Goal: Information Seeking & Learning: Learn about a topic

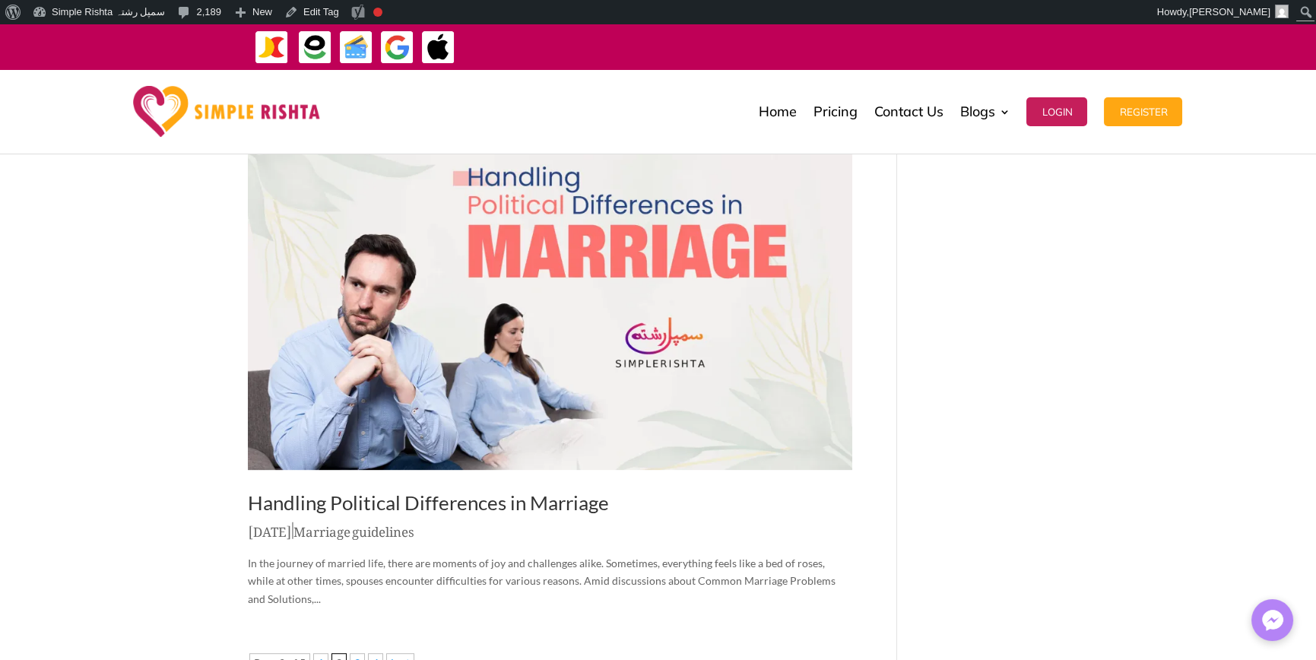
scroll to position [2005, 0]
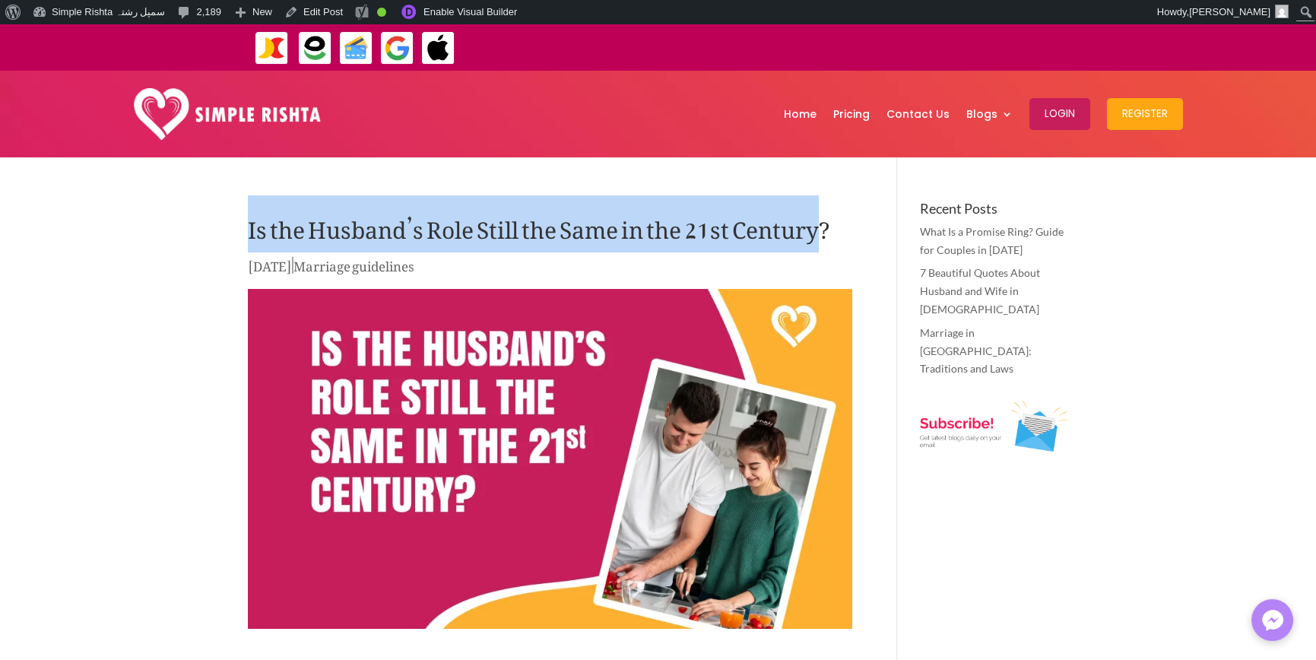
drag, startPoint x: 379, startPoint y: 231, endPoint x: 811, endPoint y: 231, distance: 432.6
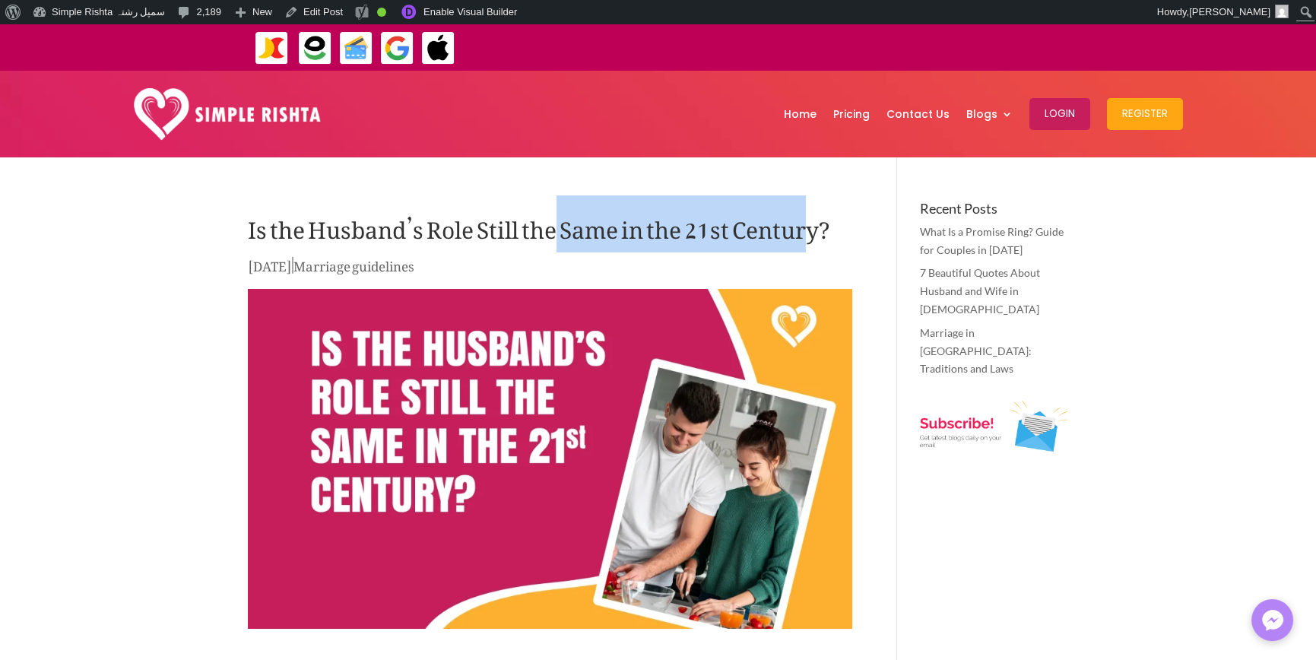
drag, startPoint x: 550, startPoint y: 225, endPoint x: 807, endPoint y: 224, distance: 257.0
click at [807, 224] on h1 "Is the Husband’s Role Still the Same in the 21st Century?" at bounding box center [550, 227] width 604 height 53
click at [759, 226] on h1 "Is the Husband’s Role Still the Same in the 21st Century?" at bounding box center [550, 227] width 604 height 53
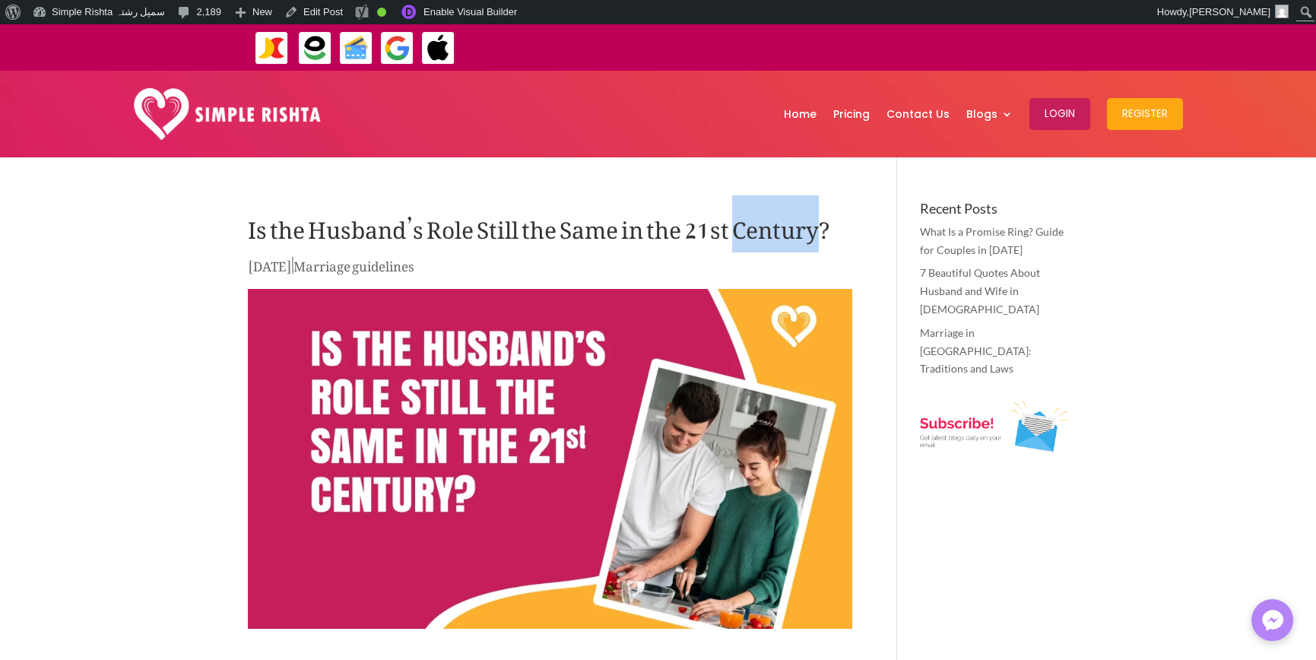
click at [759, 226] on h1 "Is the Husband’s Role Still the Same in the 21st Century?" at bounding box center [550, 227] width 604 height 53
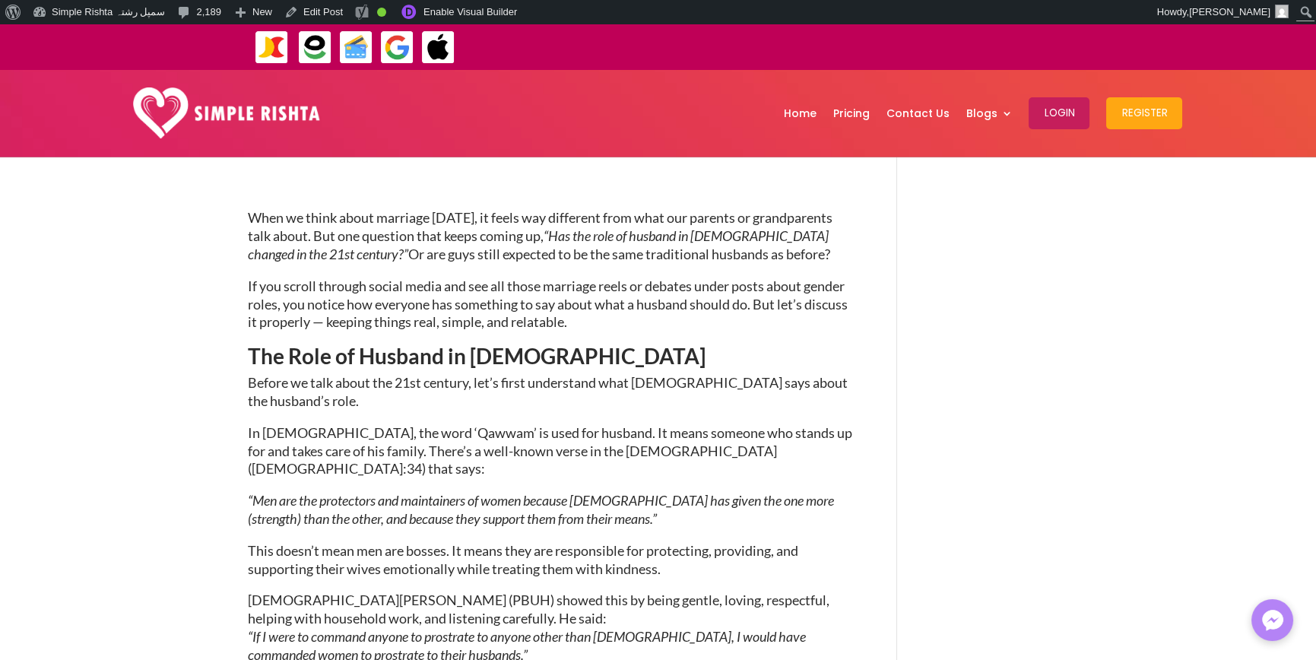
scroll to position [532, 0]
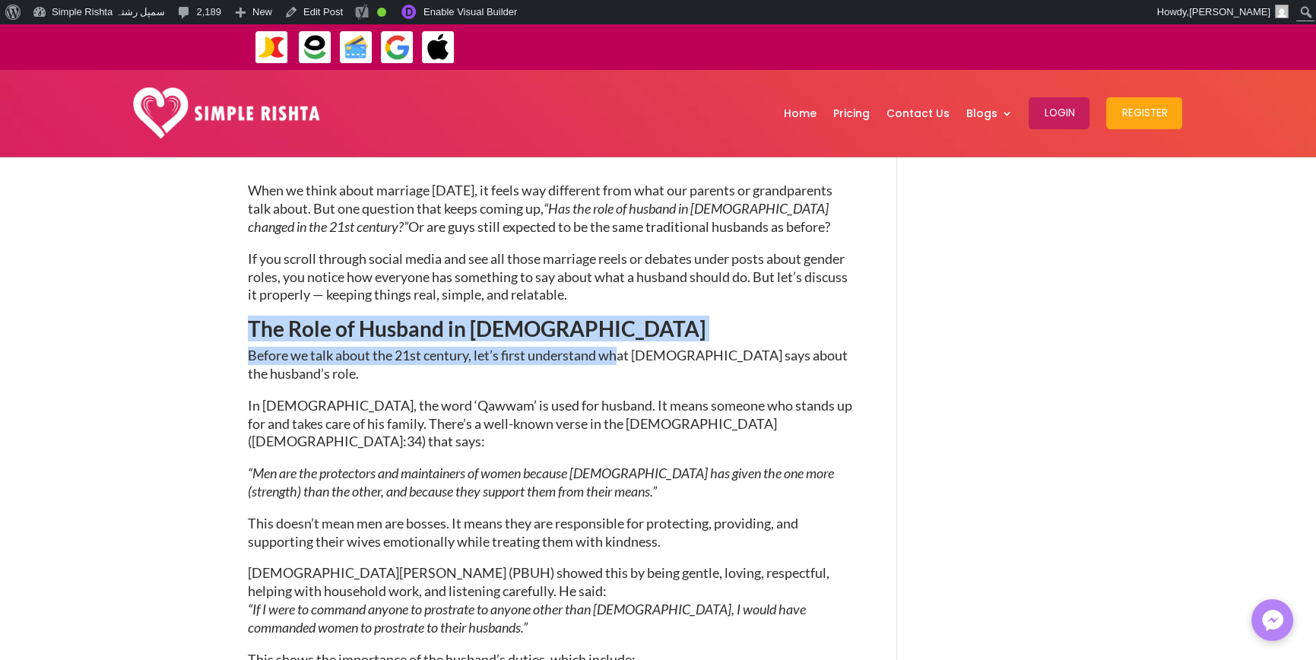
drag, startPoint x: 227, startPoint y: 328, endPoint x: 620, endPoint y: 349, distance: 393.7
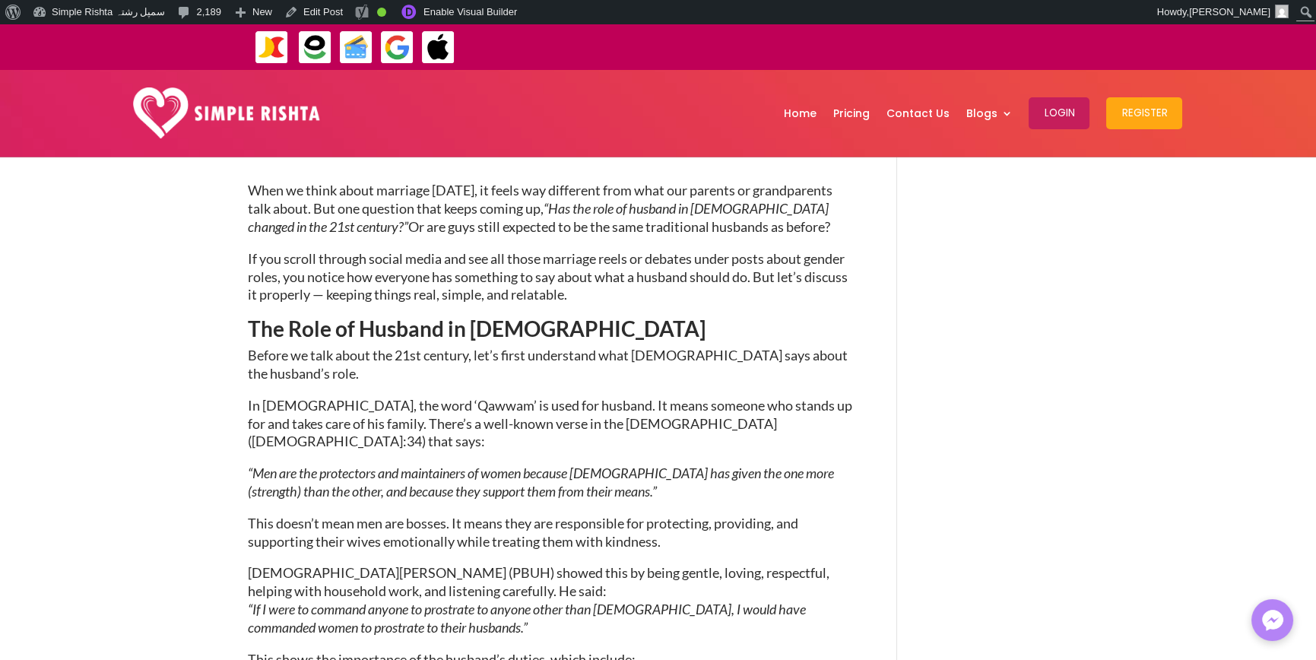
click at [534, 468] on p "“Men are the protectors and maintainers of women because Allah has given the on…" at bounding box center [550, 490] width 604 height 50
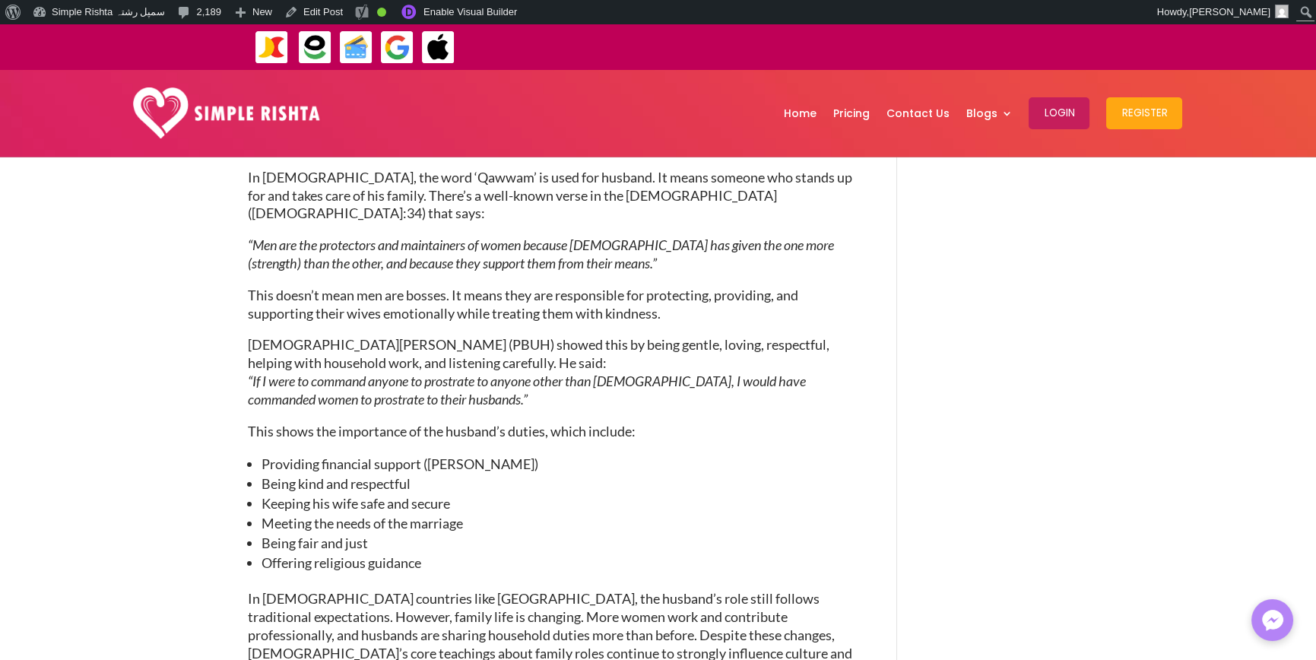
scroll to position [1064, 0]
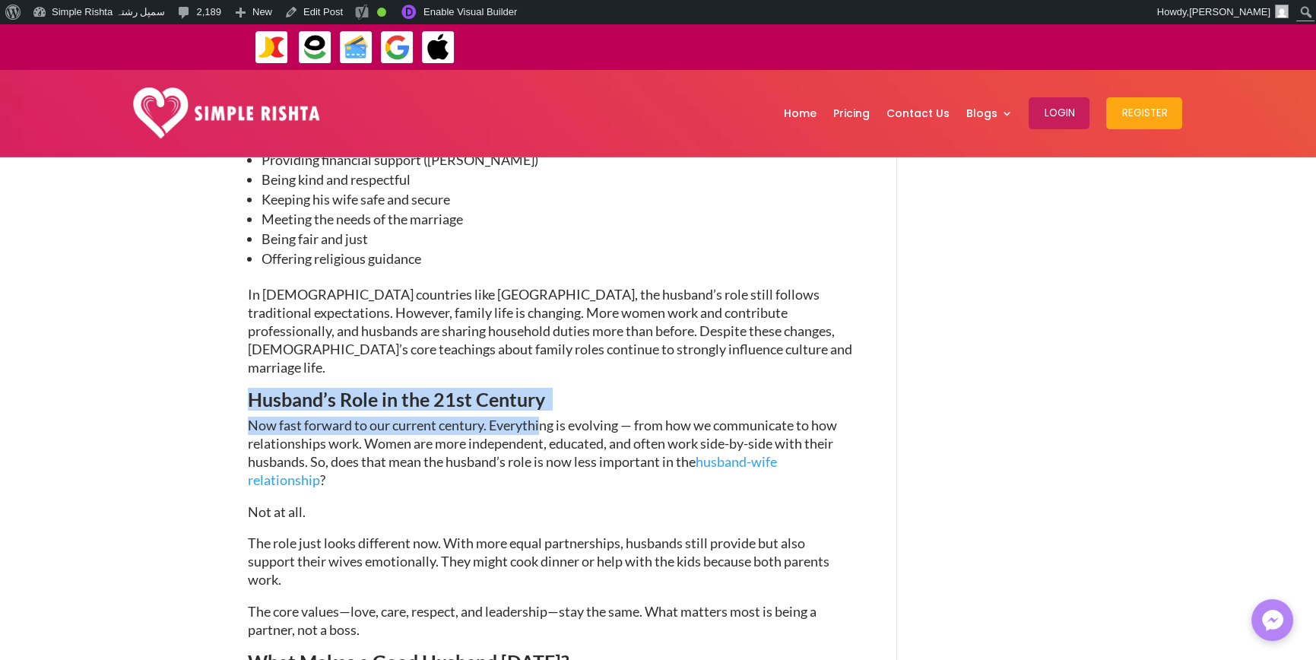
drag, startPoint x: 172, startPoint y: 337, endPoint x: 558, endPoint y: 368, distance: 387.5
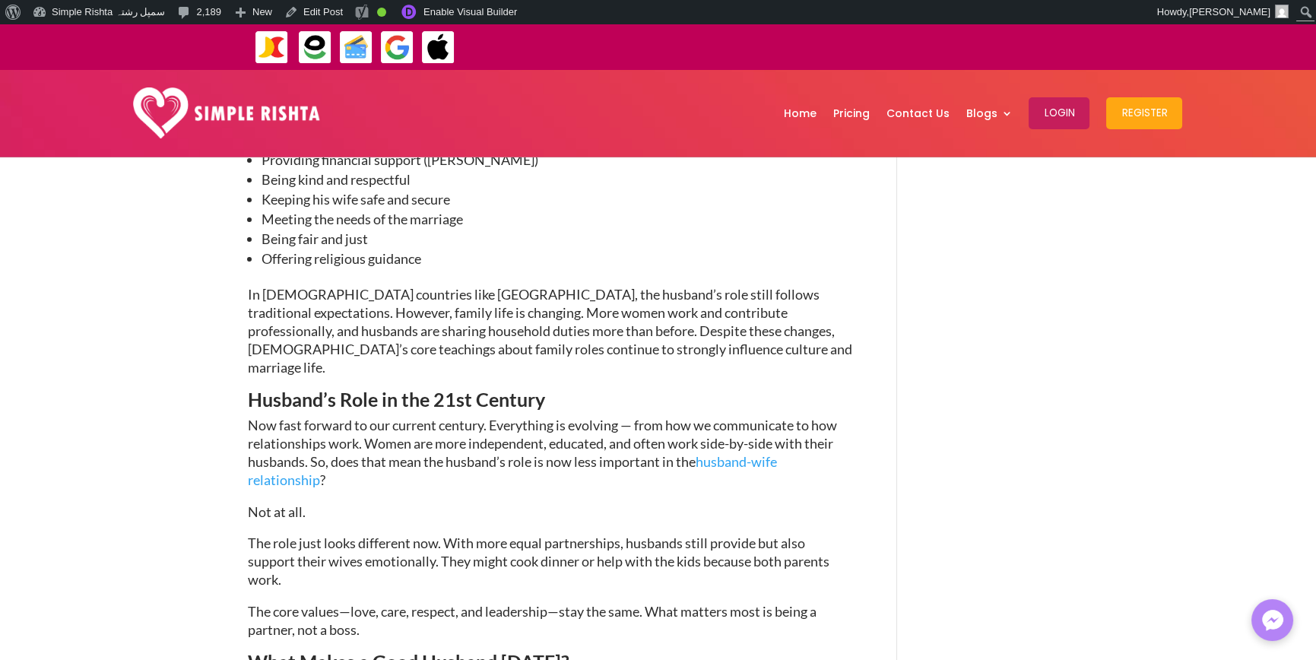
click at [563, 535] on span "The role just looks different now. With more equal partnerships, husbands still…" at bounding box center [539, 561] width 582 height 53
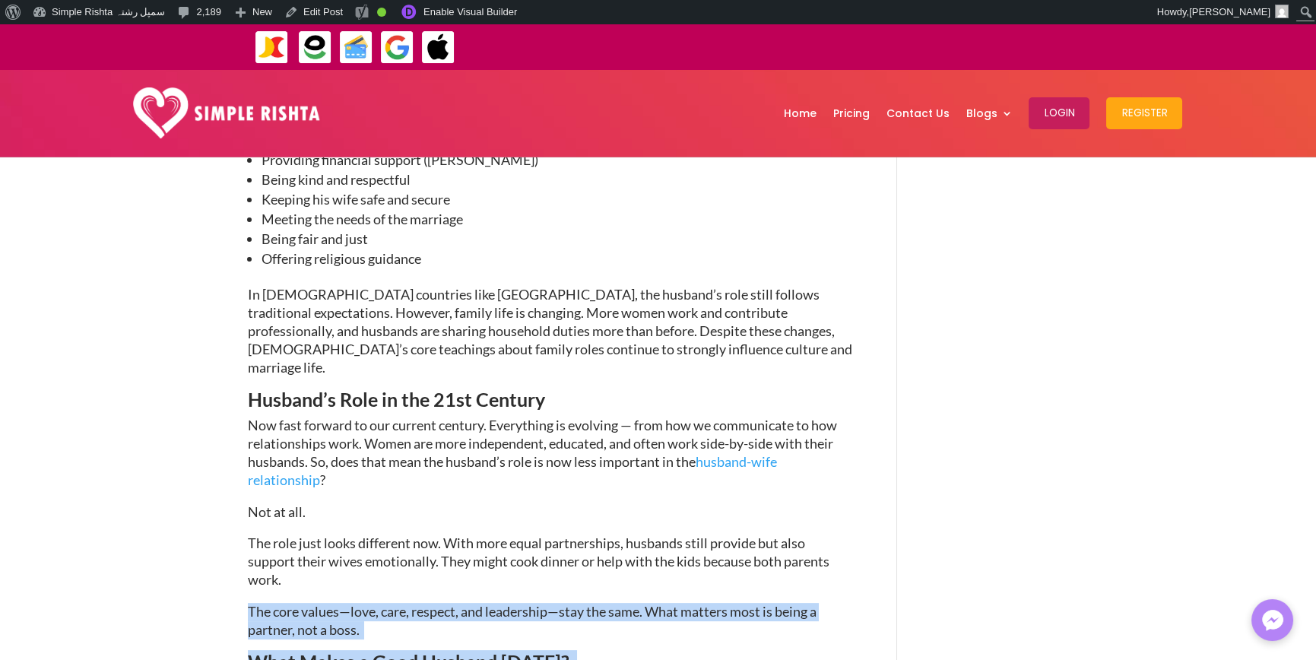
drag, startPoint x: 209, startPoint y: 575, endPoint x: 579, endPoint y: 634, distance: 374.2
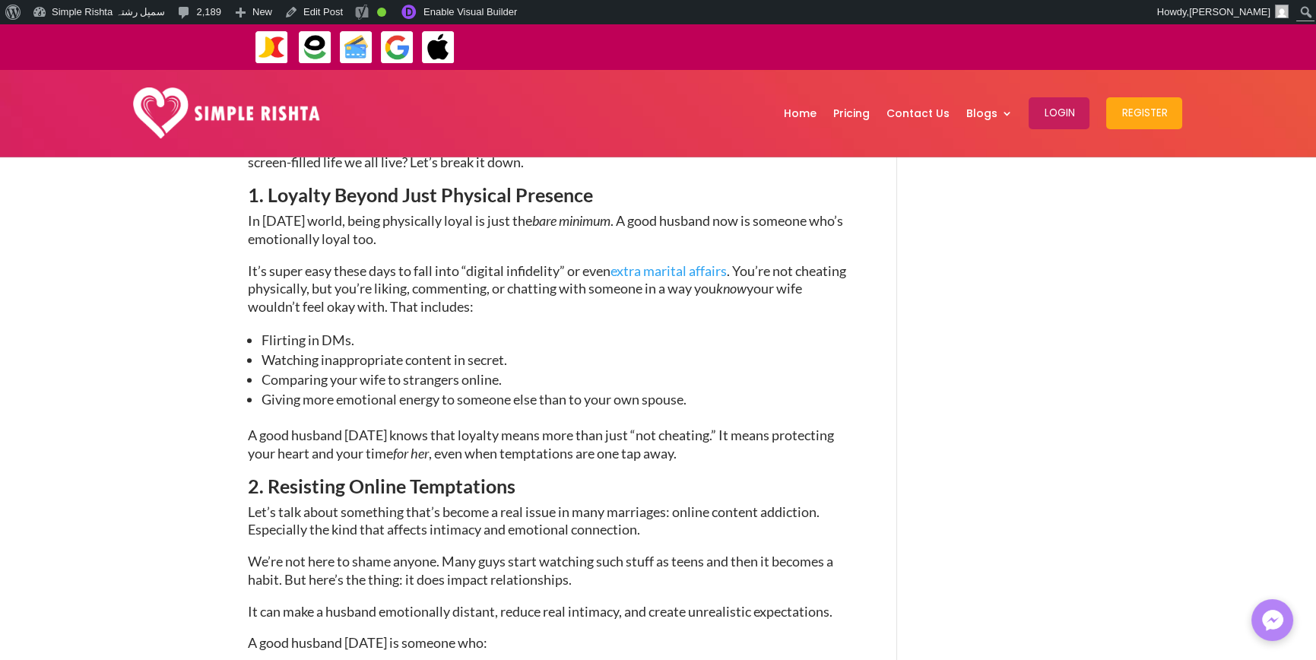
scroll to position [1749, 0]
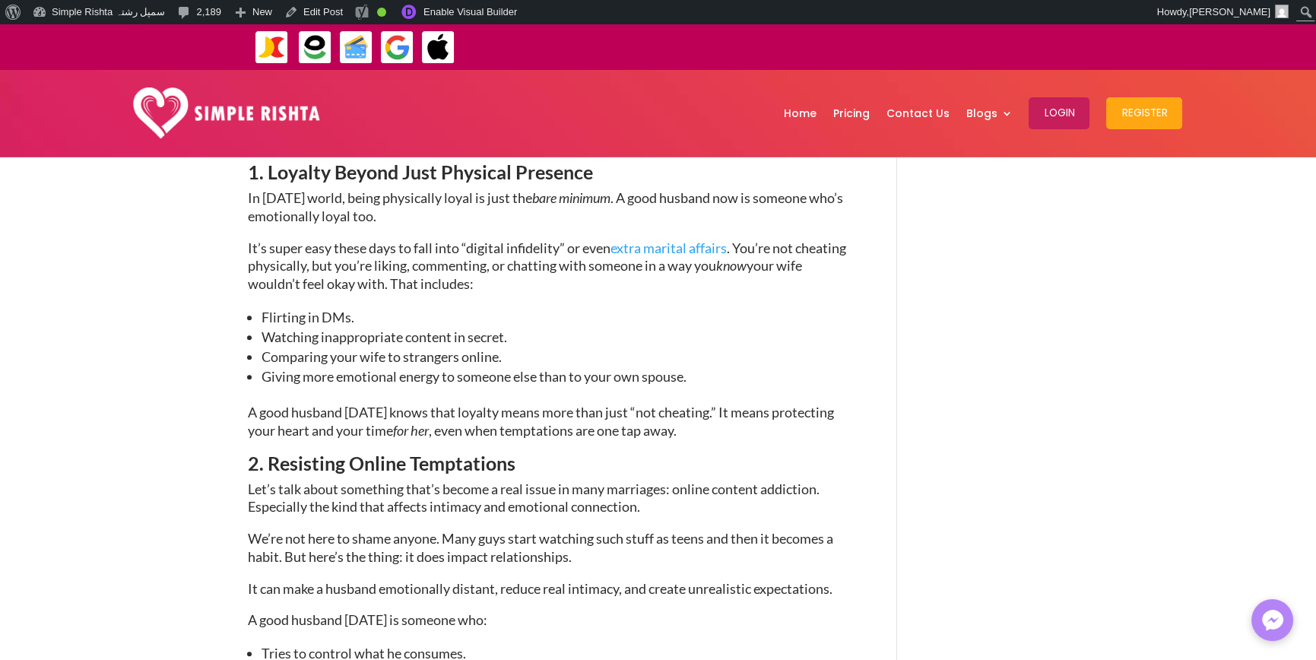
click at [494, 530] on span "We’re not here to shame anyone. Many guys start watching such stuff as teens an…" at bounding box center [540, 547] width 585 height 35
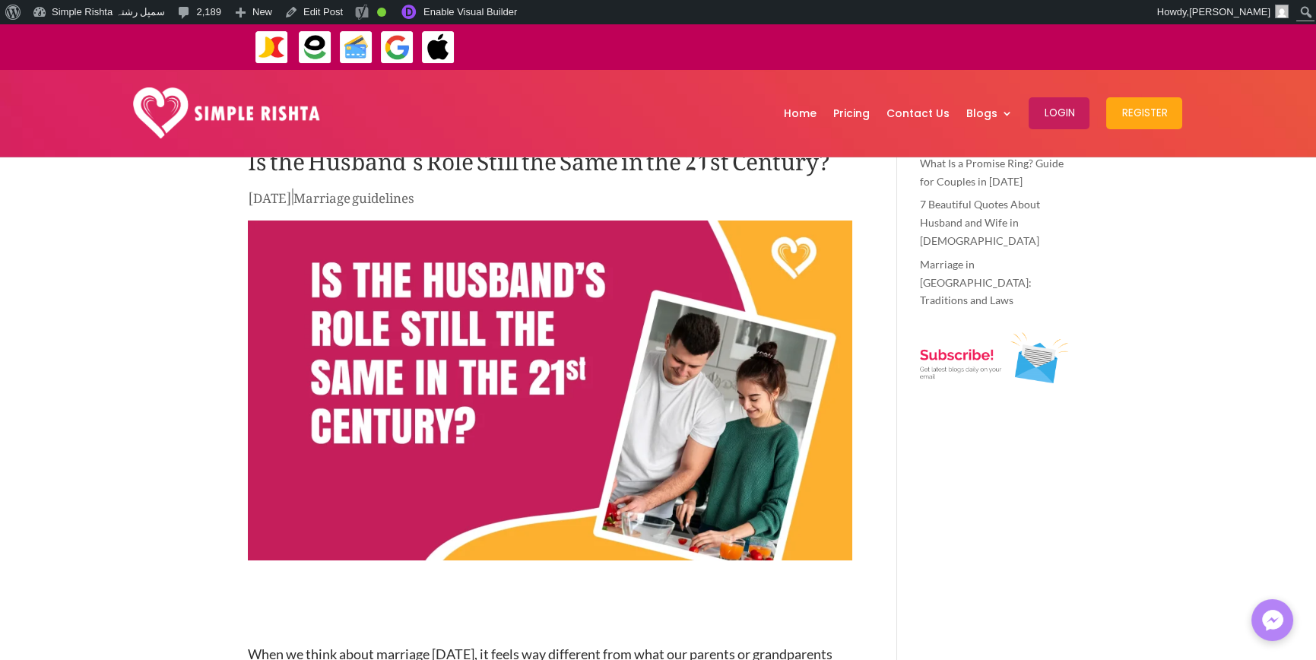
scroll to position [0, 0]
